Goal: Task Accomplishment & Management: Manage account settings

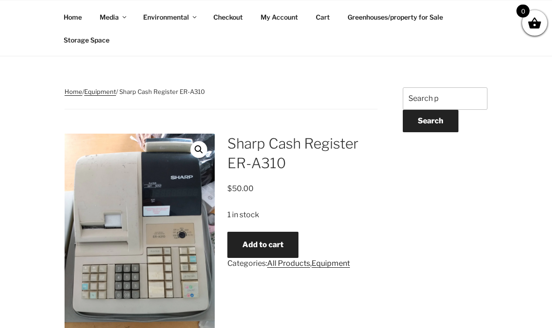
scroll to position [96, 0]
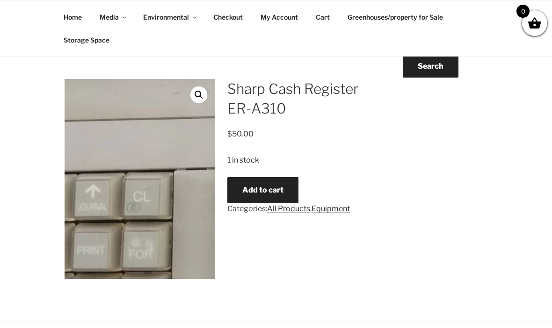
scroll to position [150, 0]
click at [204, 100] on link "🔍" at bounding box center [198, 95] width 17 height 17
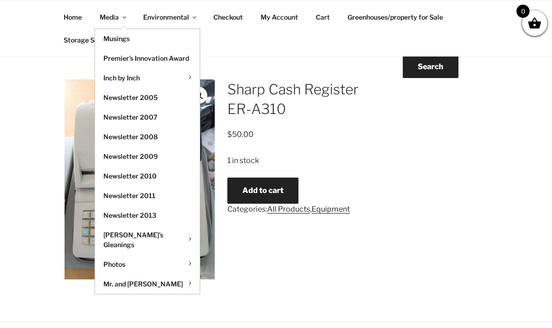
click at [68, 13] on link "Home" at bounding box center [72, 17] width 35 height 23
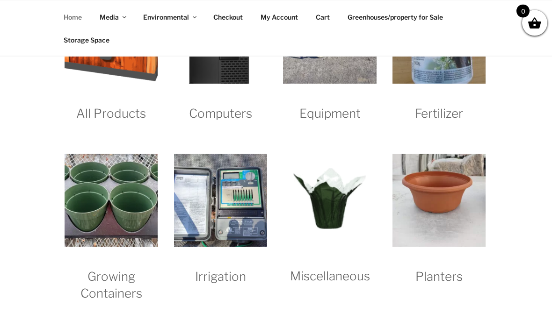
scroll to position [873, 0]
click at [210, 122] on h2 "Computers" at bounding box center [220, 104] width 93 height 35
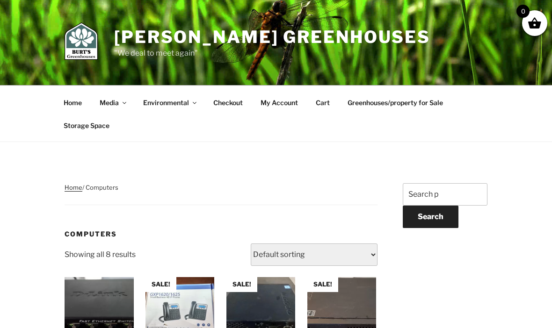
click at [424, 105] on link "Greenhouses/property for Sale" at bounding box center [395, 102] width 112 height 23
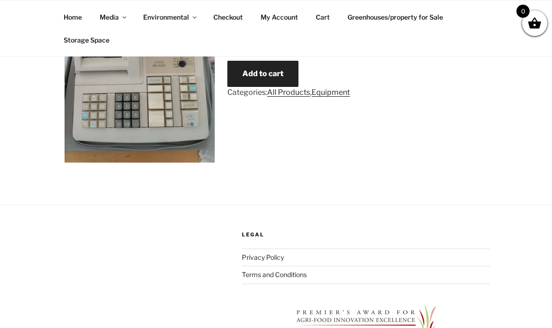
scroll to position [312, 0]
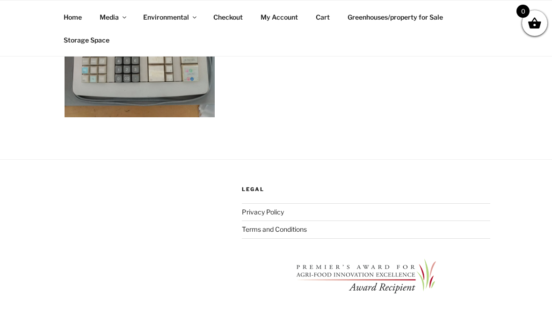
click at [285, 229] on link "Terms and Conditions" at bounding box center [274, 229] width 65 height 8
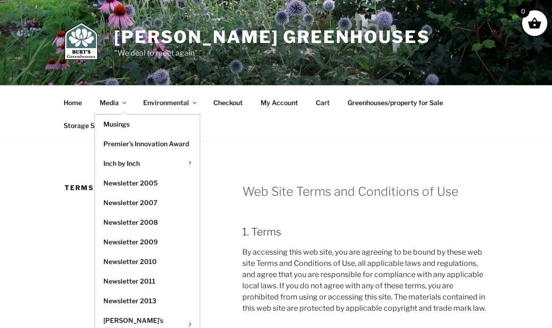
click at [71, 100] on link "Home" at bounding box center [72, 102] width 35 height 23
click at [79, 101] on link "Home" at bounding box center [72, 102] width 35 height 23
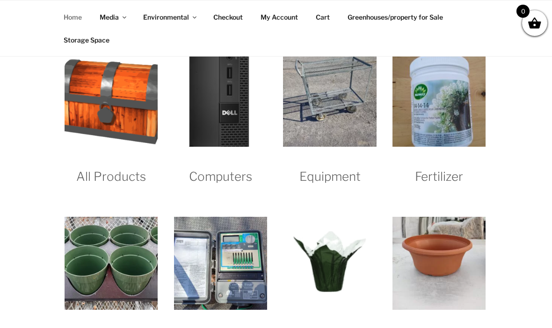
scroll to position [812, 0]
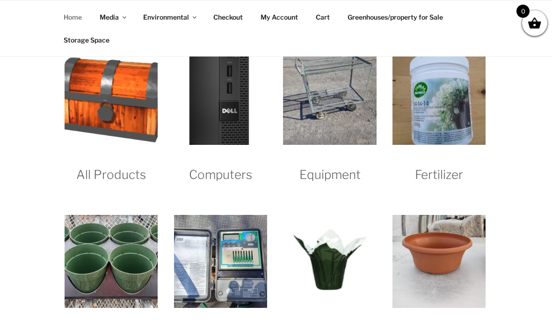
click at [230, 183] on h2 "Computers" at bounding box center [220, 165] width 93 height 35
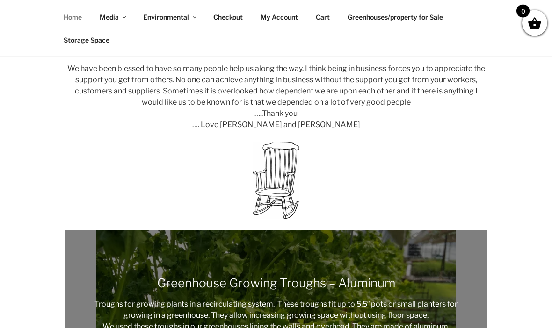
scroll to position [352, 0]
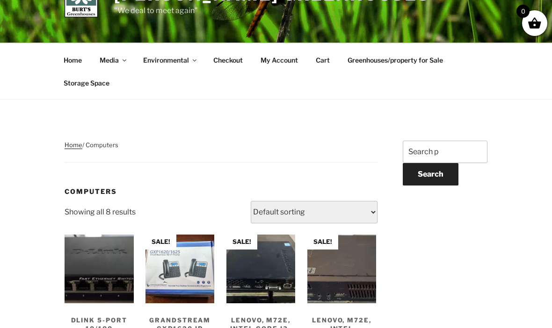
scroll to position [42, 0]
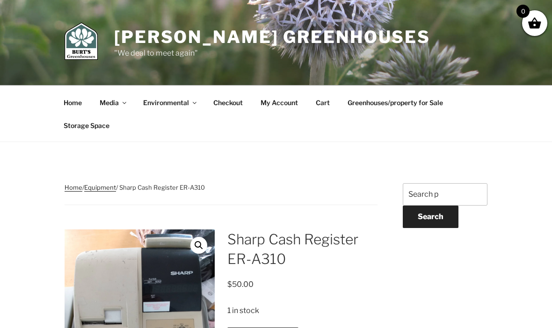
click at [72, 101] on link "Home" at bounding box center [72, 102] width 35 height 23
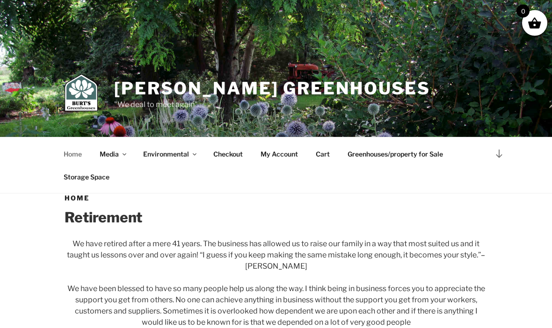
scroll to position [136, 0]
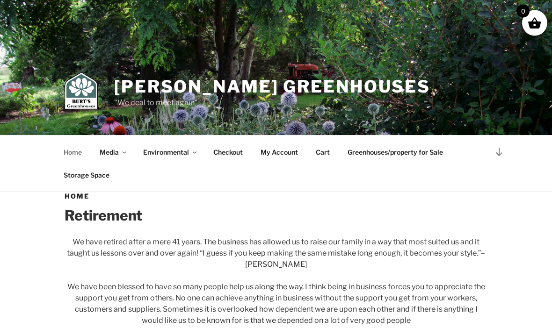
click at [284, 164] on link "My Account" at bounding box center [279, 152] width 54 height 23
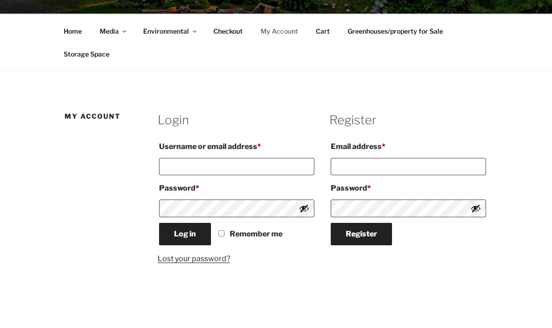
scroll to position [72, 0]
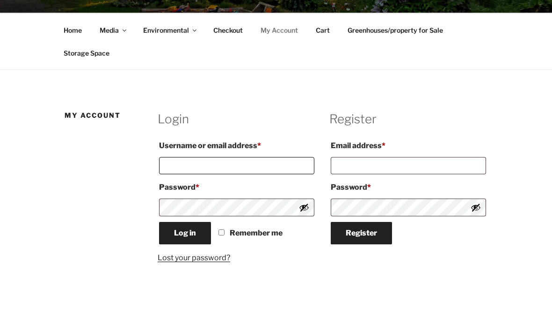
click at [236, 166] on input "Username or email address * Required" at bounding box center [236, 165] width 155 height 17
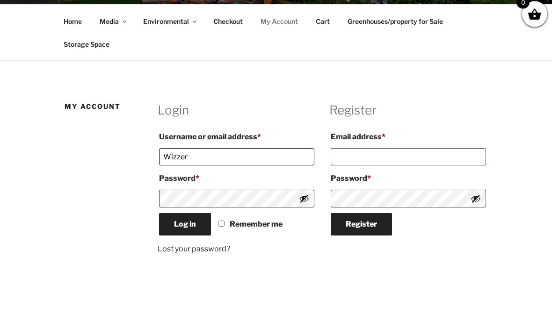
scroll to position [81, 0]
type input "[EMAIL_ADDRESS]"
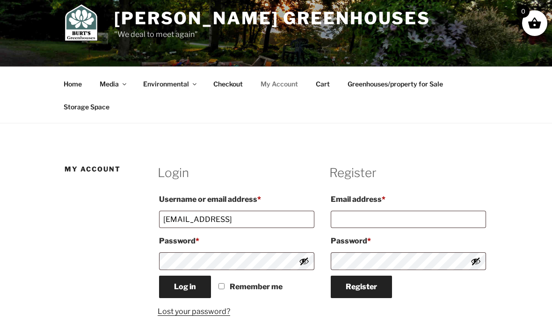
scroll to position [0, 0]
